Goal: Transaction & Acquisition: Book appointment/travel/reservation

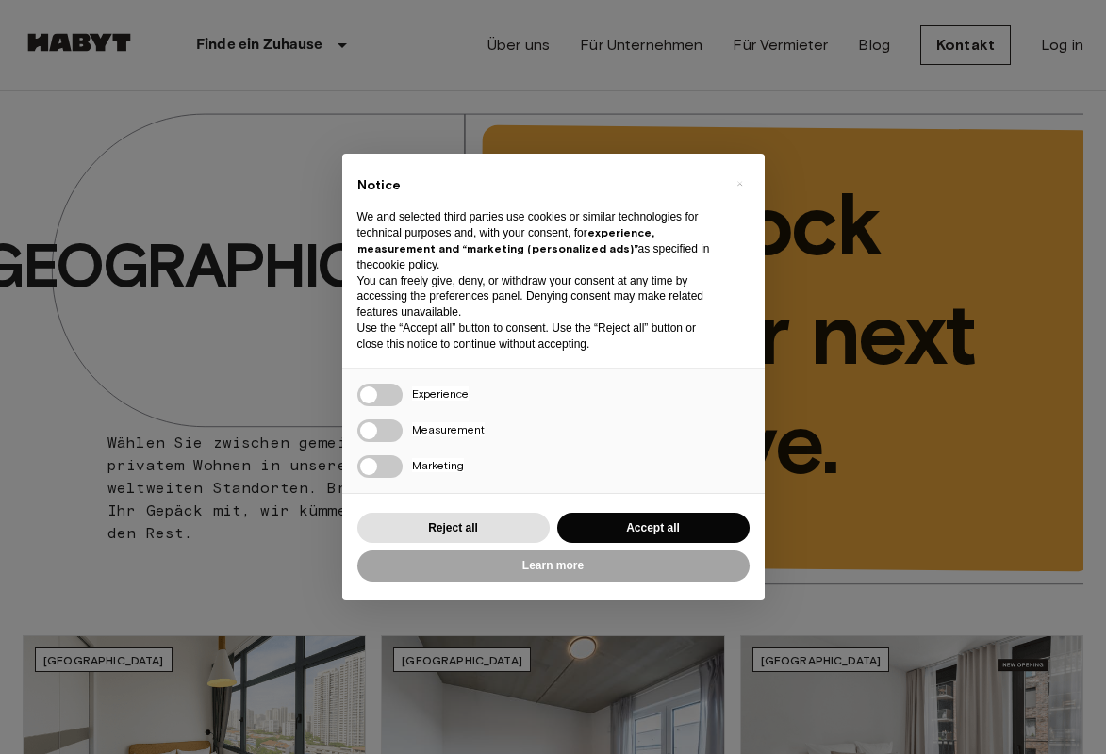
scroll to position [4, 0]
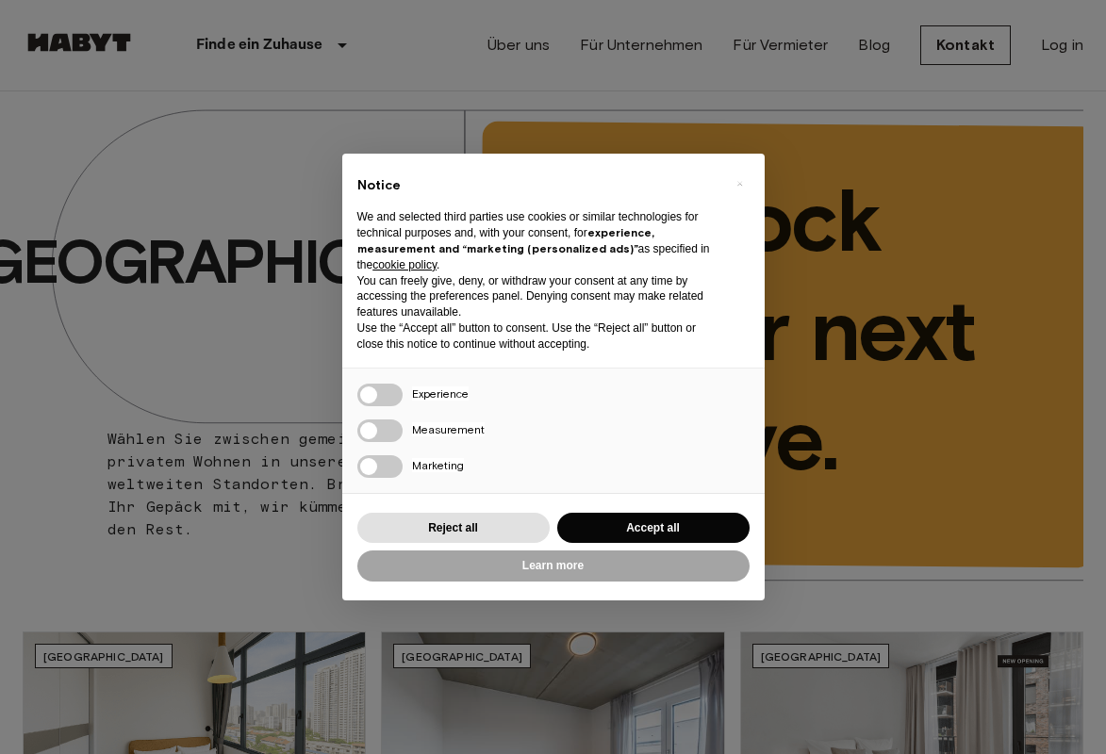
click at [1043, 591] on div "× Notice We and selected third parties use cookies or similar technologies for …" at bounding box center [553, 377] width 1106 height 754
click at [640, 530] on button "Accept all" at bounding box center [653, 528] width 192 height 31
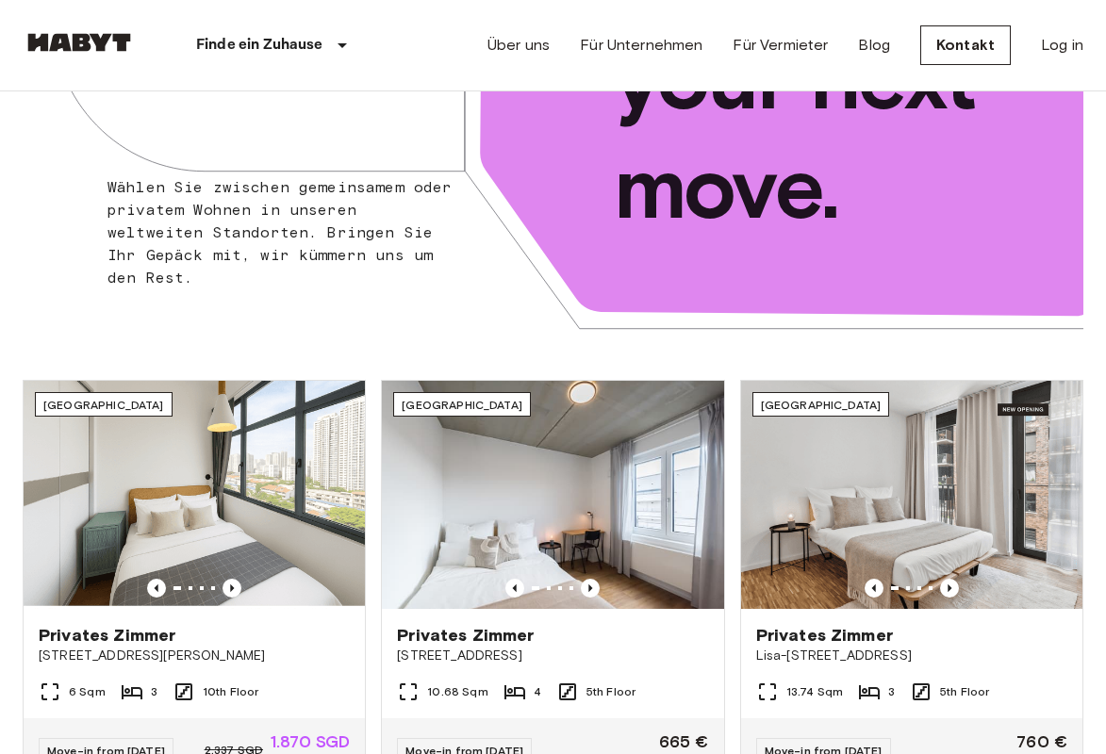
scroll to position [212, 5]
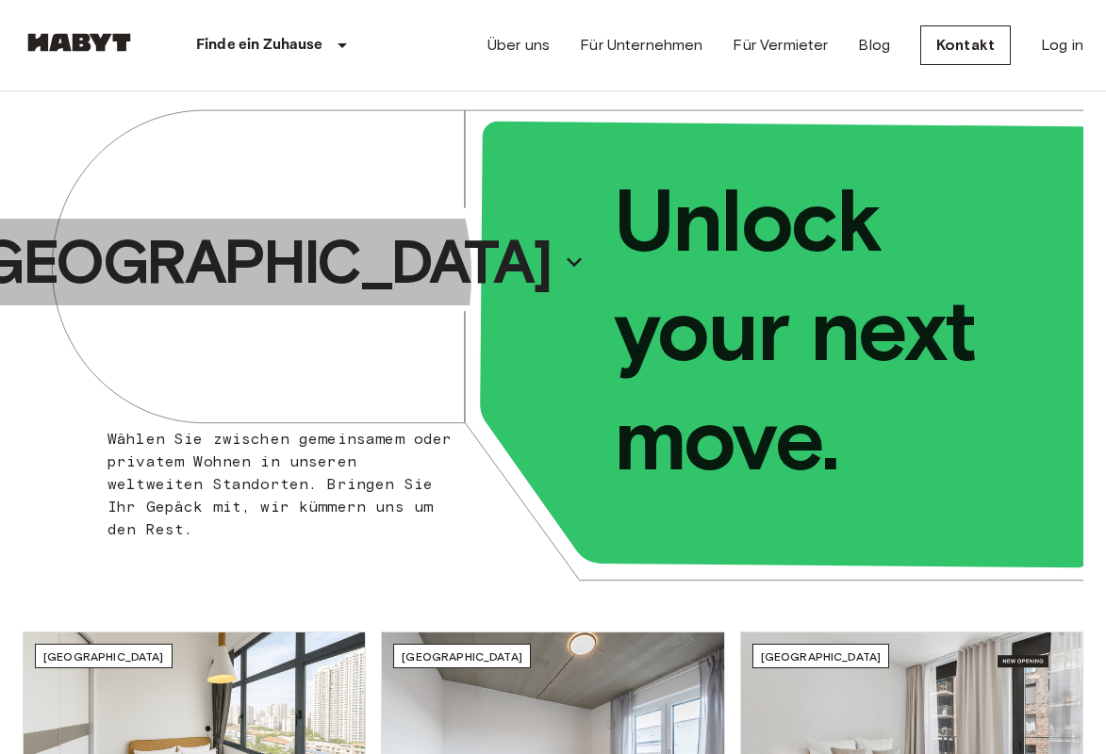
click at [357, 275] on p "[GEOGRAPHIC_DATA]" at bounding box center [255, 261] width 590 height 75
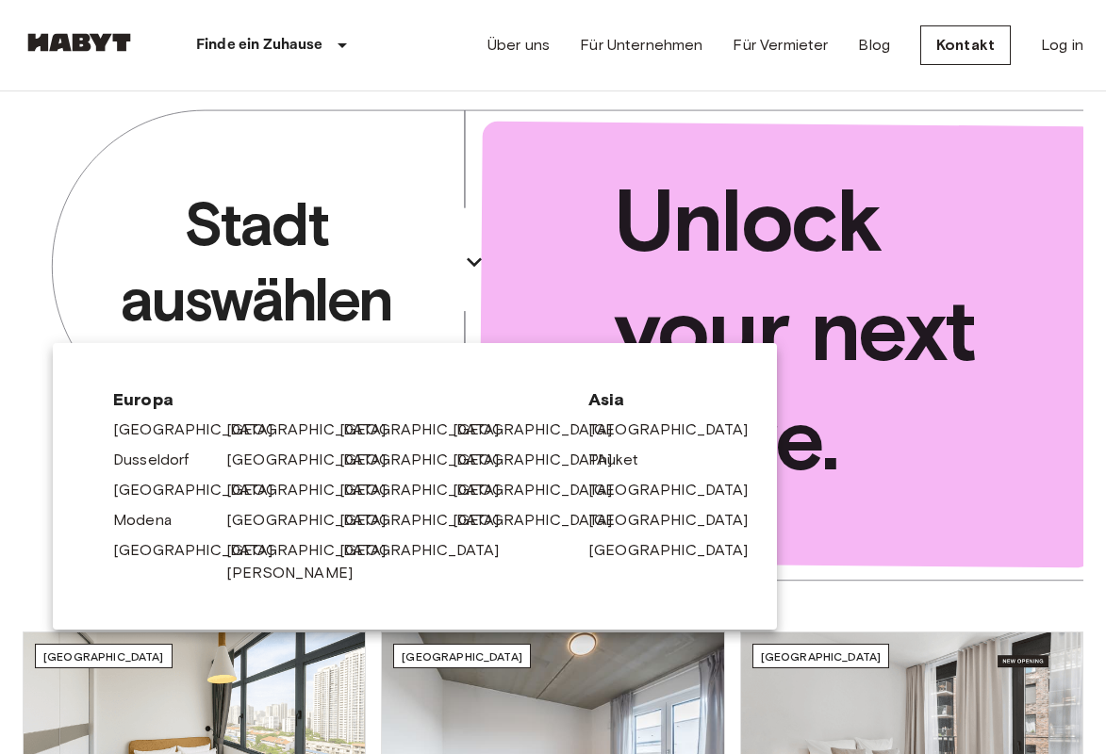
click at [468, 423] on link "[GEOGRAPHIC_DATA]" at bounding box center [542, 430] width 179 height 23
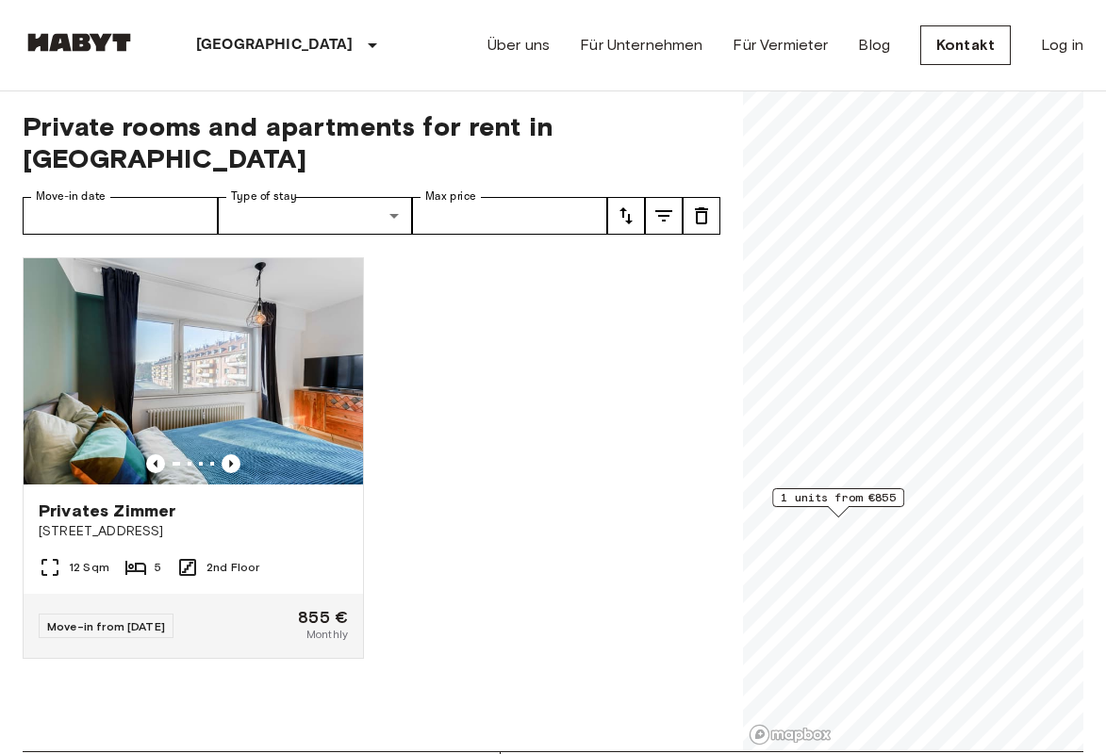
click at [325, 435] on img at bounding box center [193, 371] width 339 height 226
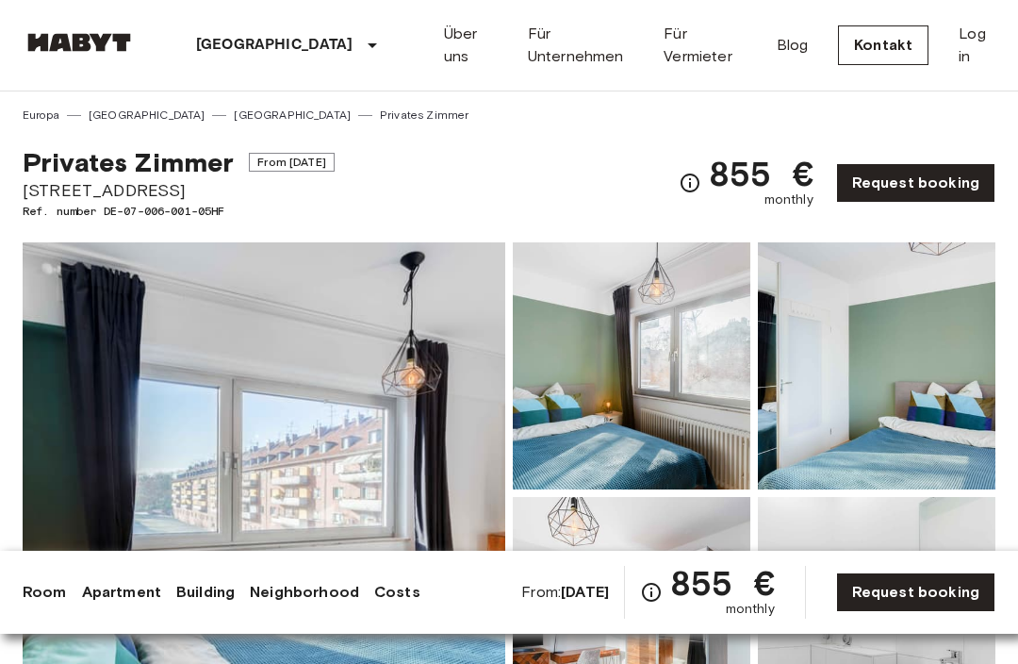
click at [435, 433] on img at bounding box center [264, 493] width 483 height 502
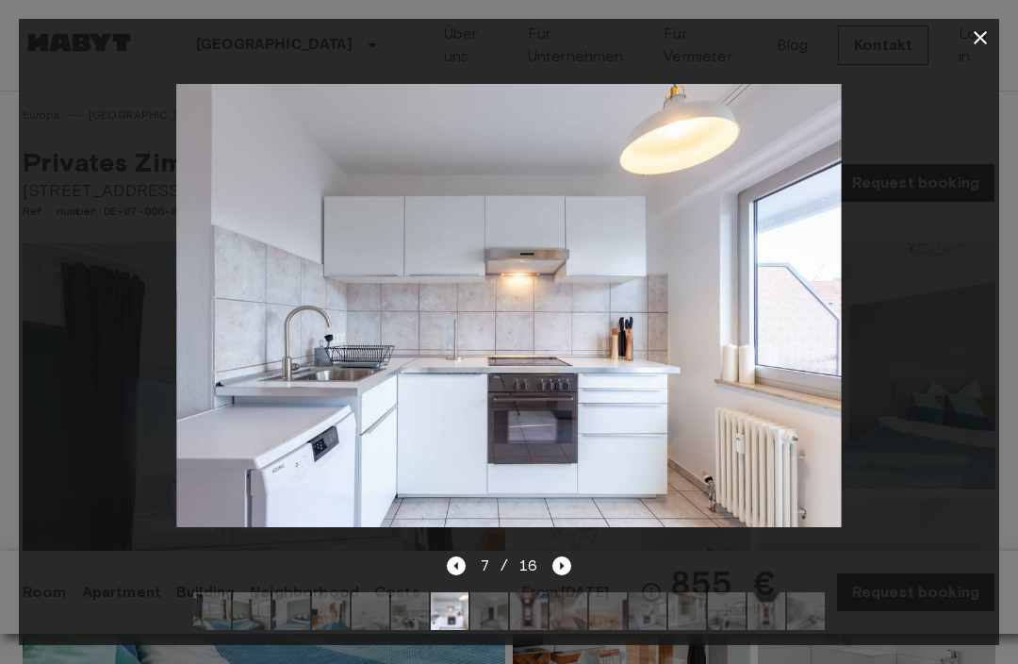
click at [981, 41] on icon "button" at bounding box center [980, 37] width 23 height 23
